Goal: Find specific page/section: Find specific page/section

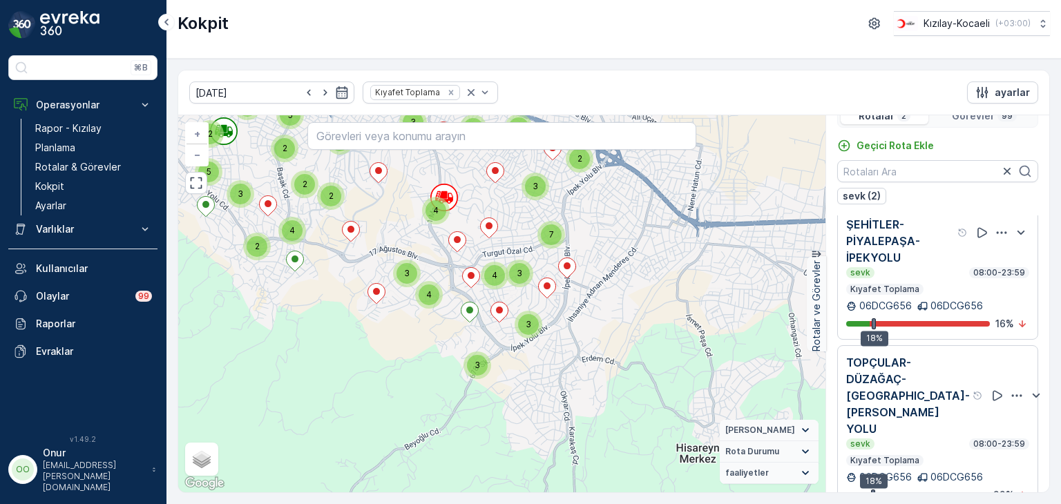
scroll to position [34, 0]
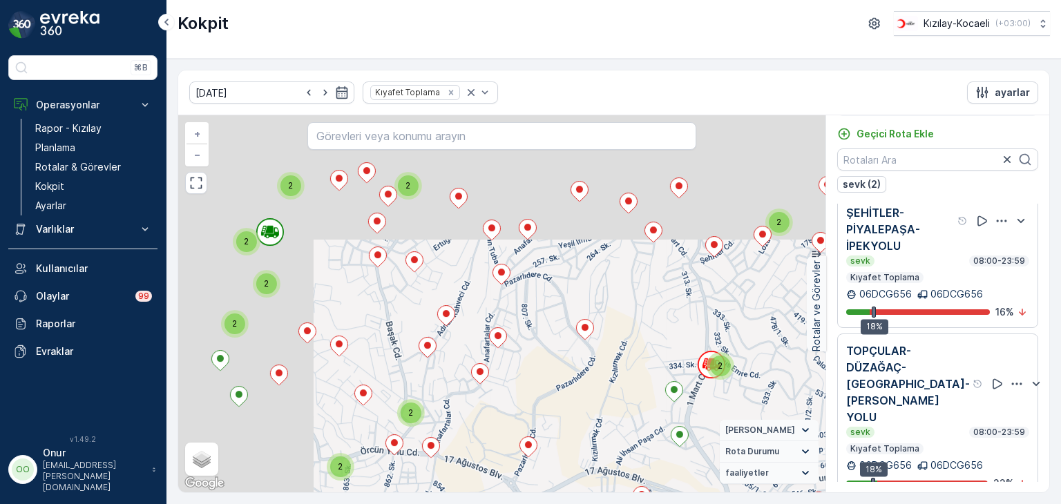
drag, startPoint x: 318, startPoint y: 176, endPoint x: 561, endPoint y: 380, distance: 318.1
click at [561, 380] on div "2 2 3 2 4 5 4 5 3 6 3 2 3 3 3 3 7 4 4 3 4 2 2 2 2 2 2 2 3 2 2 2 3 2 3 2 2 + − U…" at bounding box center [501, 303] width 647 height 377
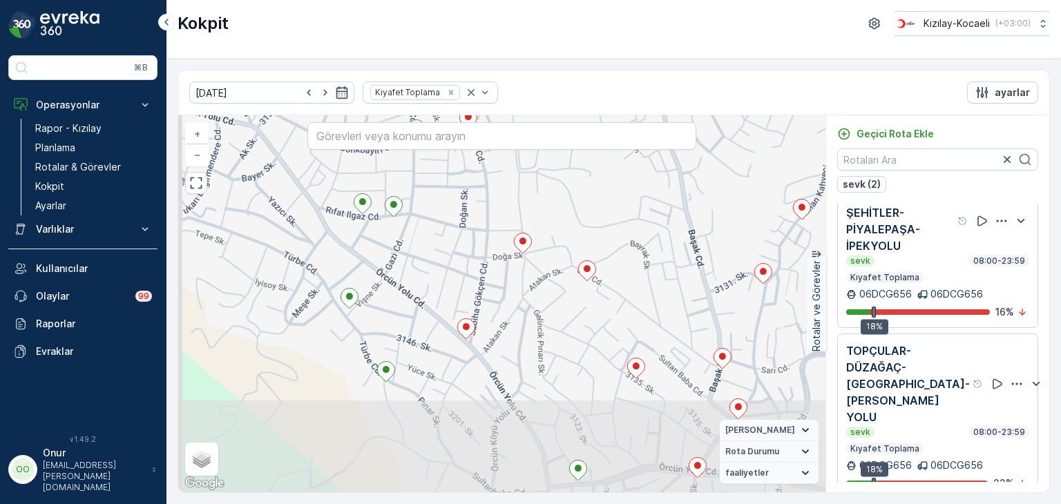
drag, startPoint x: 362, startPoint y: 429, endPoint x: 406, endPoint y: 322, distance: 115.8
click at [398, 326] on div "2 + − Uydu Yol haritası Arazi Karışık Leaflet Klavye kısayolları Harita Veriler…" at bounding box center [501, 303] width 647 height 377
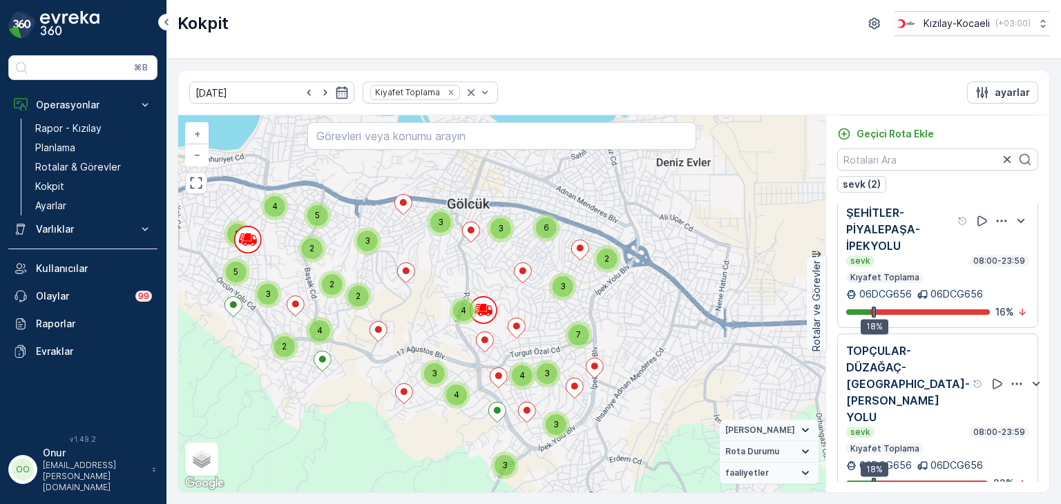
drag, startPoint x: 430, startPoint y: 315, endPoint x: 499, endPoint y: 363, distance: 83.9
click at [499, 363] on div "2 2 2 3 2 4 5 2 4 5 3 6 3 2 3 3 3 3 7 4 3 4 3 4 + − Uydu Yol haritası Arazi Kar…" at bounding box center [501, 303] width 647 height 377
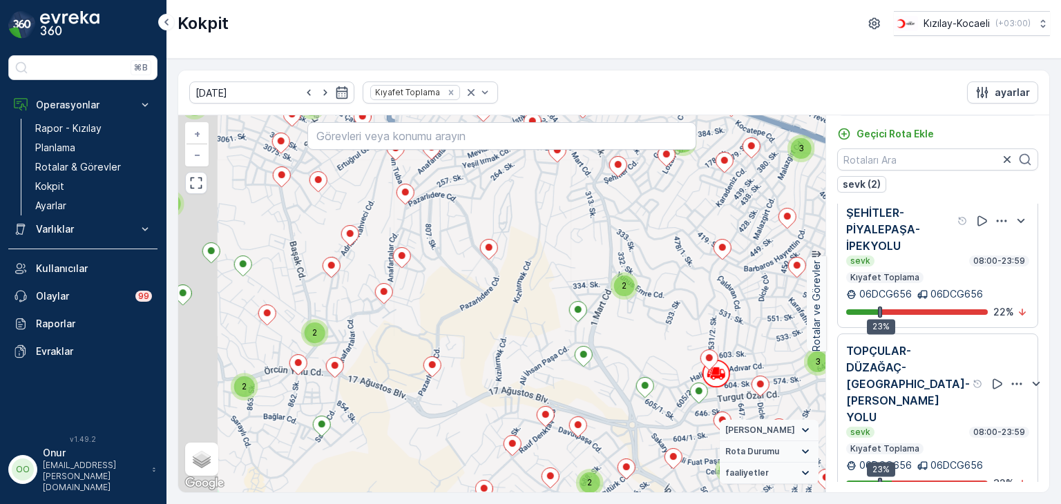
drag, startPoint x: 290, startPoint y: 231, endPoint x: 378, endPoint y: 282, distance: 102.4
click at [378, 282] on div "2 2 2 2 2 2 2 3 2 2 2 3 2 3 2 2 21357913 + − Uydu Yol haritası Arazi Karışık Le…" at bounding box center [501, 303] width 647 height 377
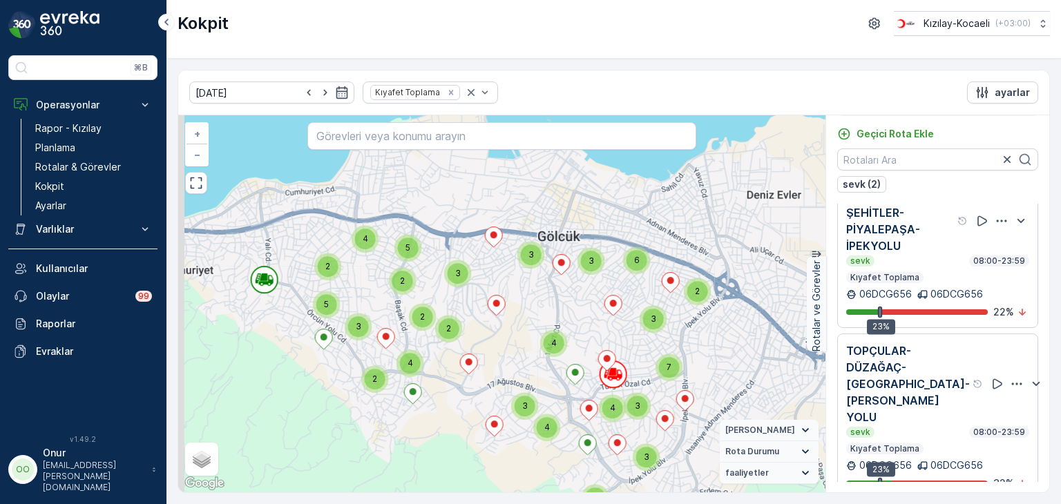
drag, startPoint x: 322, startPoint y: 277, endPoint x: 429, endPoint y: 321, distance: 116.4
click at [434, 324] on div "2 2 2 3 2 4 5 2 4 5 3 6 3 2 3 3 3 3 7 4 3 4 3 4 21357913 + − Uydu Yol haritası …" at bounding box center [501, 303] width 647 height 377
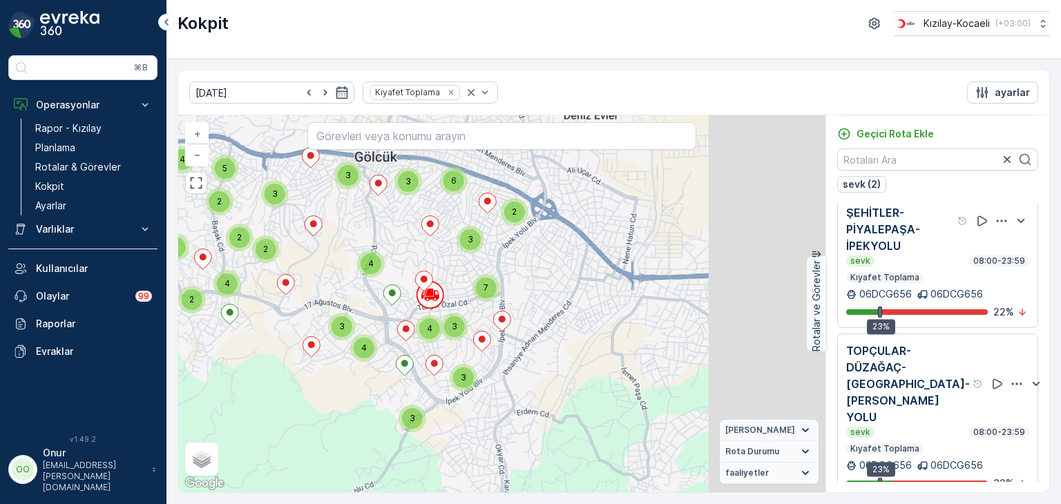
drag, startPoint x: 598, startPoint y: 338, endPoint x: 335, endPoint y: 236, distance: 282.0
click at [335, 236] on div "2 2 2 3 2 4 5 2 4 5 3 6 3 2 3 3 3 3 7 4 3 4 3 4 + − Uydu Yol haritası Arazi Kar…" at bounding box center [501, 303] width 647 height 377
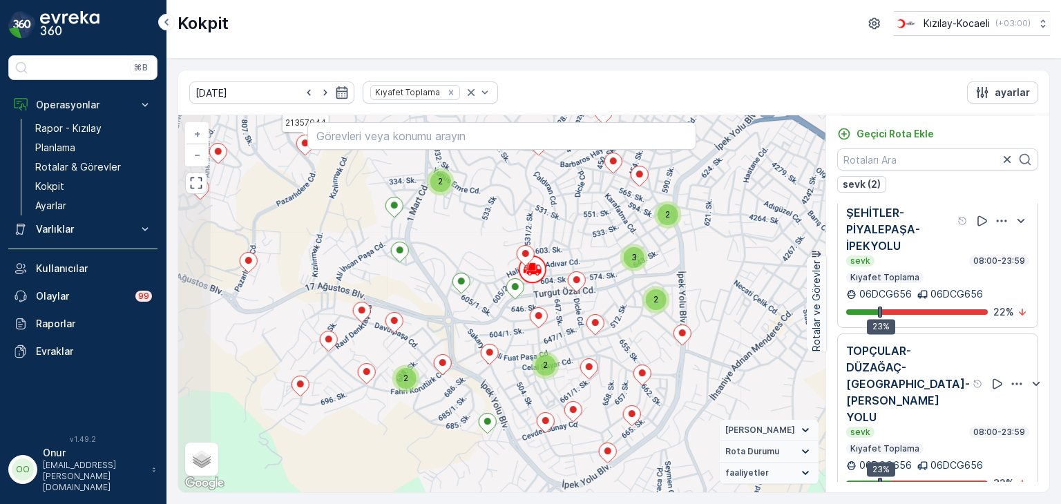
drag, startPoint x: 404, startPoint y: 327, endPoint x: 510, endPoint y: 340, distance: 107.1
click at [510, 340] on div "2 2 2 2 2 2 2 3 2 2 2 3 2 3 2 2 21357944 + − Uydu Yol haritası Arazi Karışık Le…" at bounding box center [501, 303] width 647 height 377
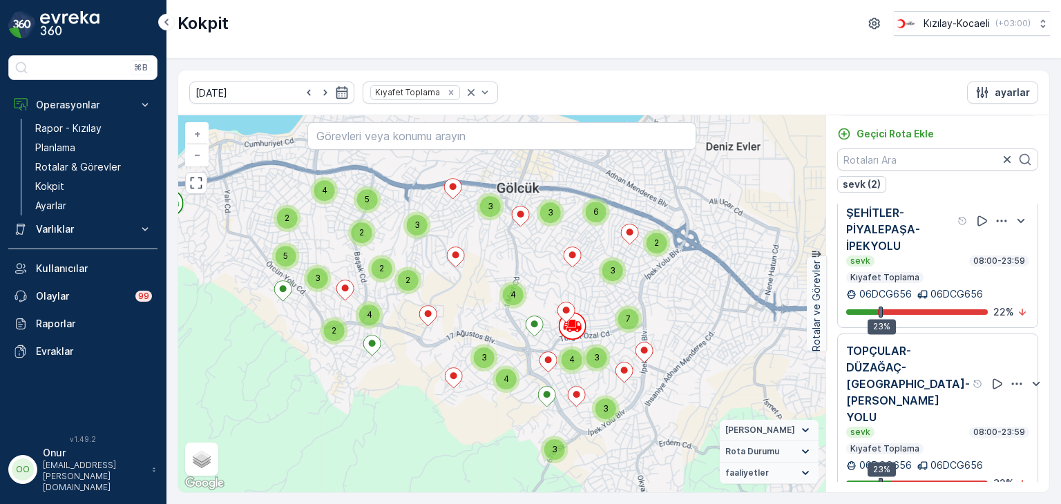
drag, startPoint x: 271, startPoint y: 218, endPoint x: 371, endPoint y: 292, distance: 124.8
click at [371, 292] on div "2 2 2 3 2 4 5 2 4 5 3 6 3 2 3 3 3 3 7 4 3 4 3 4 + − Uydu Yol haritası Arazi Kar…" at bounding box center [501, 303] width 647 height 377
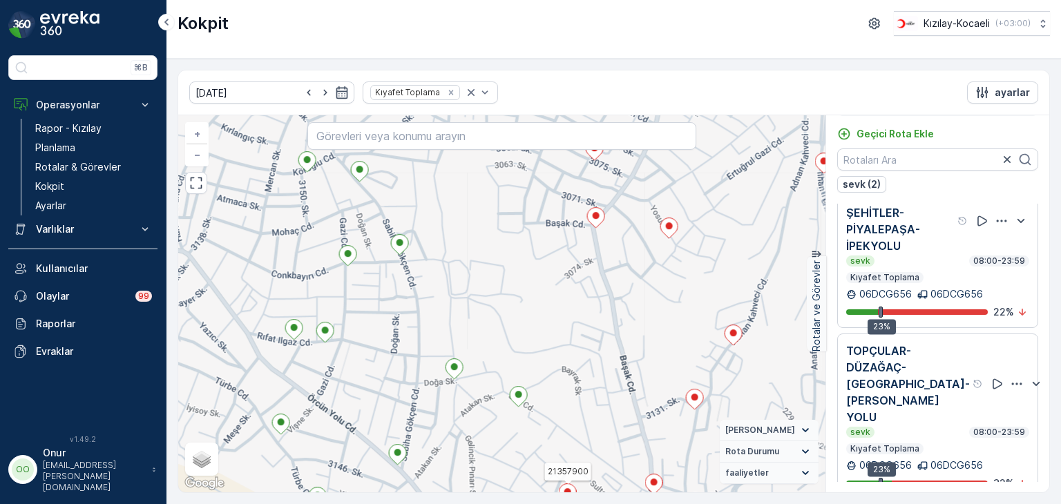
drag, startPoint x: 359, startPoint y: 273, endPoint x: 481, endPoint y: 313, distance: 128.6
click at [480, 313] on div "2 2 2 2 2 2 2 3 2 2 2 3 2 3 2 2 2 21357900 + − Uydu Yol haritası Arazi Karışık …" at bounding box center [501, 303] width 647 height 377
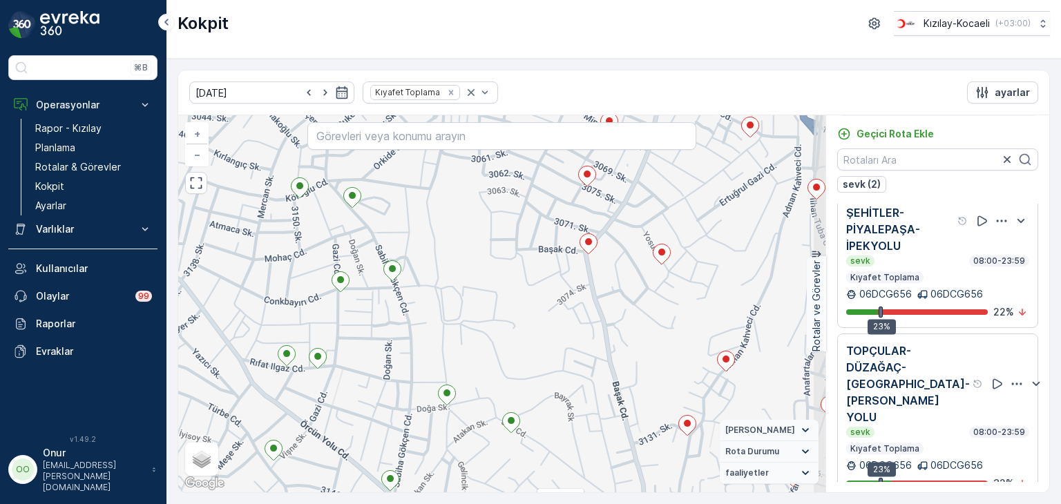
drag, startPoint x: 505, startPoint y: 316, endPoint x: 432, endPoint y: 316, distance: 73.9
click at [432, 316] on div "2 21357900 + − Uydu Yol haritası Arazi Karışık Leaflet Klavye kısayolları Harit…" at bounding box center [501, 303] width 647 height 377
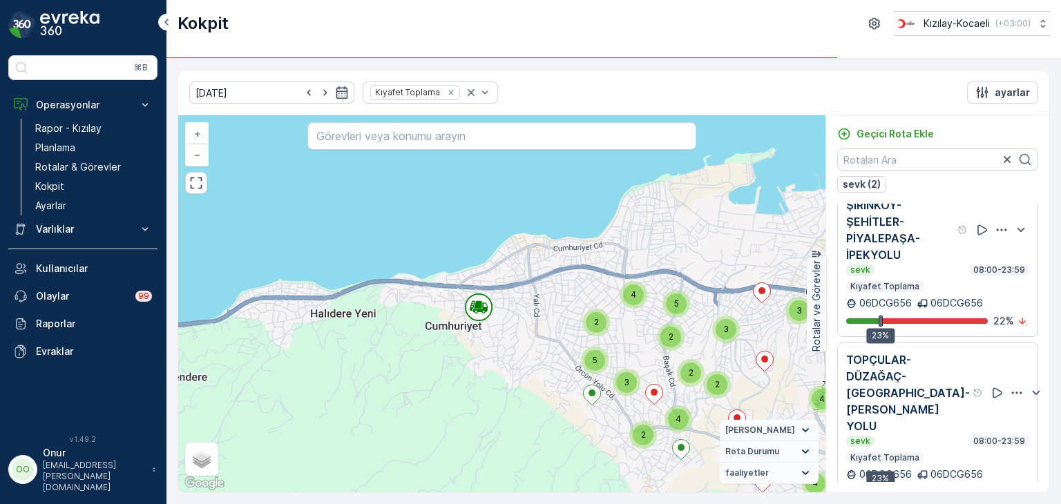
scroll to position [0, 0]
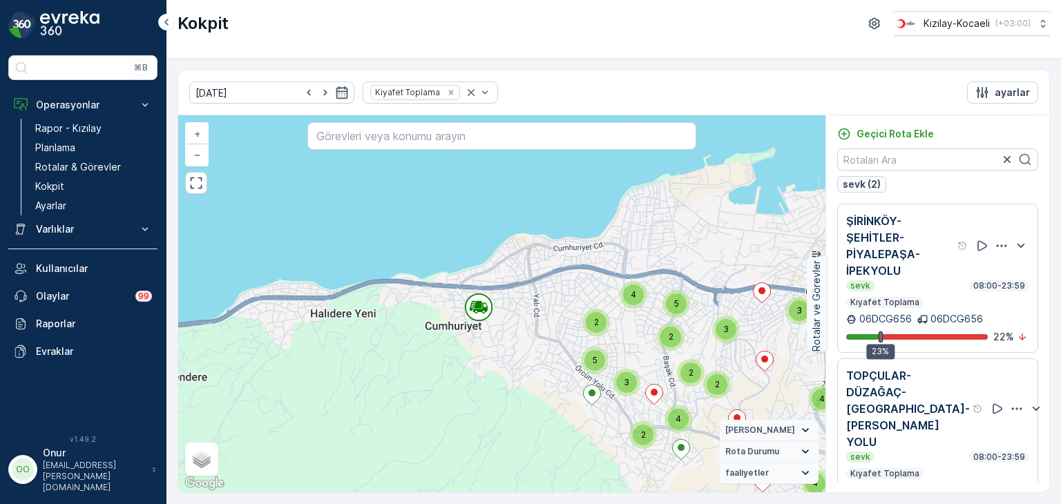
click at [863, 183] on p "sevk (2)" at bounding box center [861, 184] width 38 height 14
click at [855, 183] on p "sevk (2)" at bounding box center [861, 184] width 38 height 14
click at [52, 184] on p "Kokpit" at bounding box center [49, 187] width 29 height 14
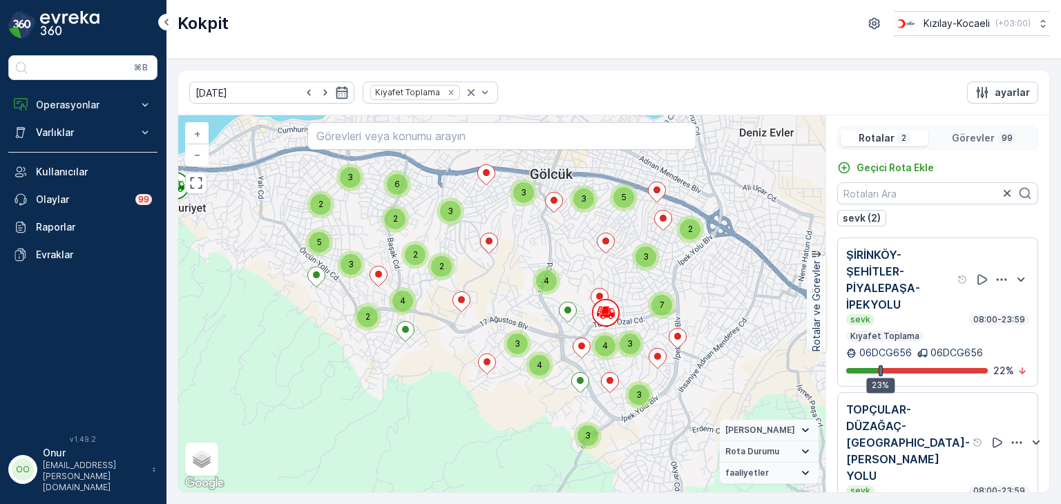
click at [985, 142] on p "Görevler" at bounding box center [972, 138] width 43 height 14
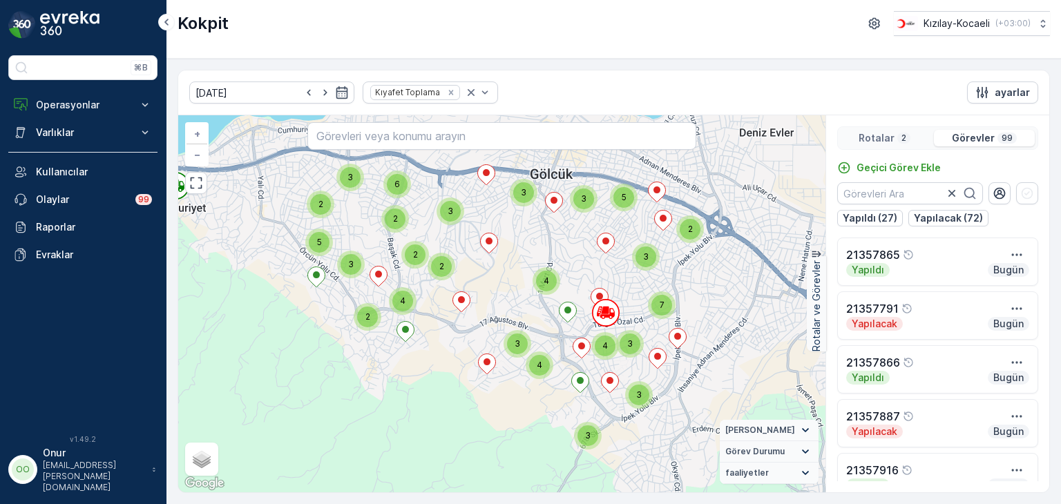
click at [900, 136] on p "2" at bounding box center [904, 138] width 8 height 11
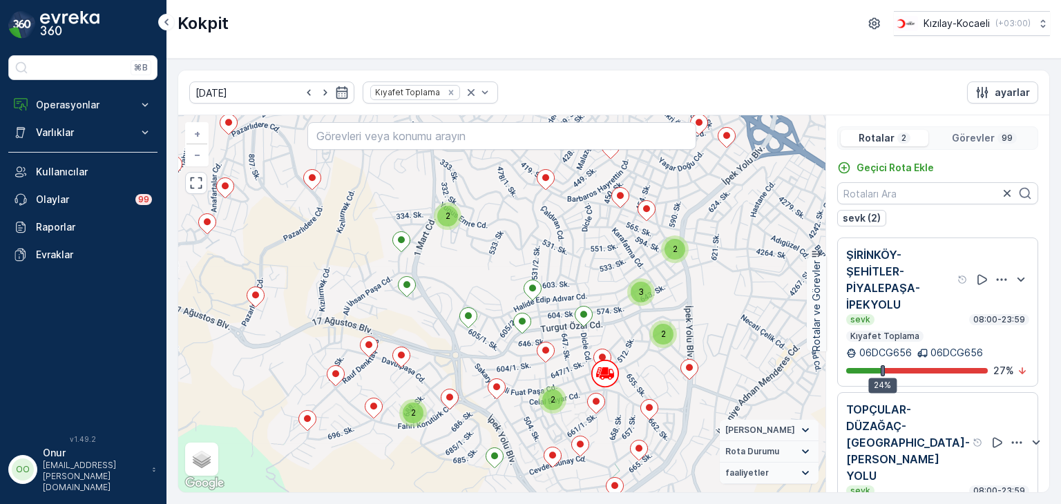
drag, startPoint x: 423, startPoint y: 257, endPoint x: 412, endPoint y: 363, distance: 106.2
click at [412, 363] on div "2 2 2 3 3 2 2 2 2 2 2 2 2 2 3 2 + − Uydu Yol haritası Arazi Karışık Leaflet Kla…" at bounding box center [501, 303] width 647 height 377
